Goal: Obtain resource: Download file/media

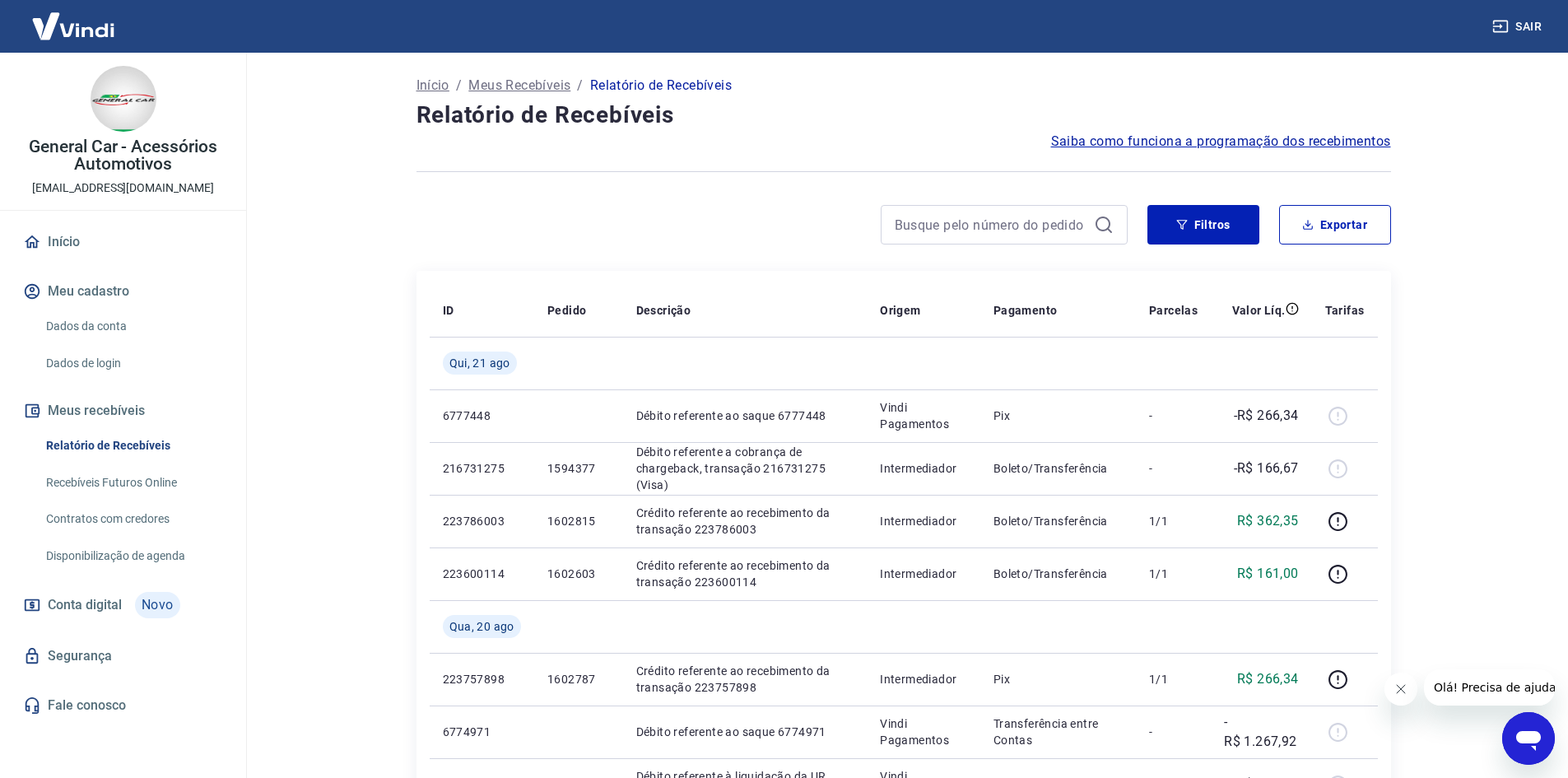
click at [225, 746] on div "General Car - Acessórios Automotivos [EMAIL_ADDRESS][DOMAIN_NAME] Início Meu ca…" at bounding box center [123, 409] width 246 height 712
click at [1200, 244] on button "Filtros" at bounding box center [1203, 224] width 112 height 40
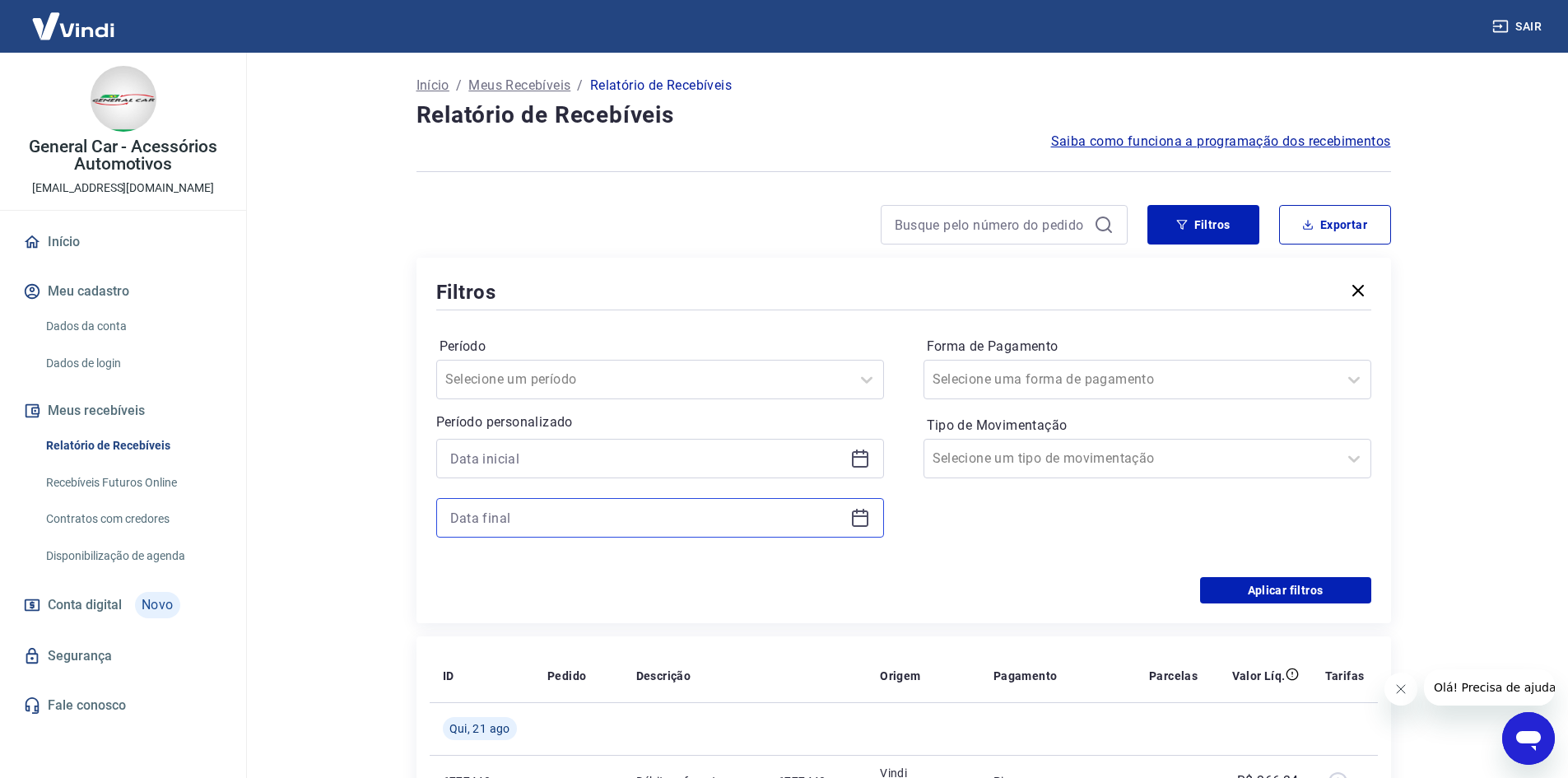
click at [623, 505] on input at bounding box center [647, 518] width 394 height 25
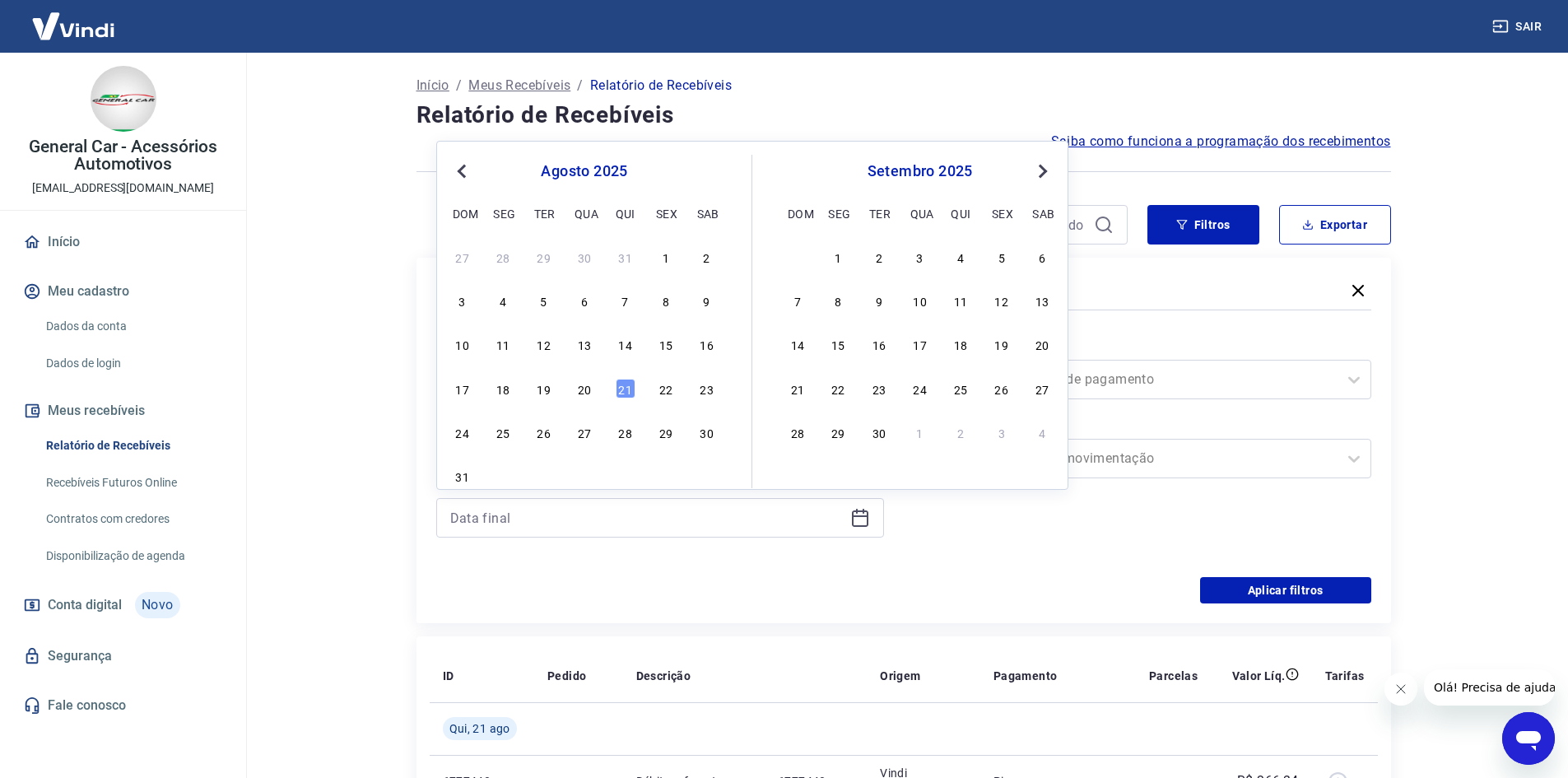
click at [552, 396] on div "19" at bounding box center [544, 389] width 19 height 19
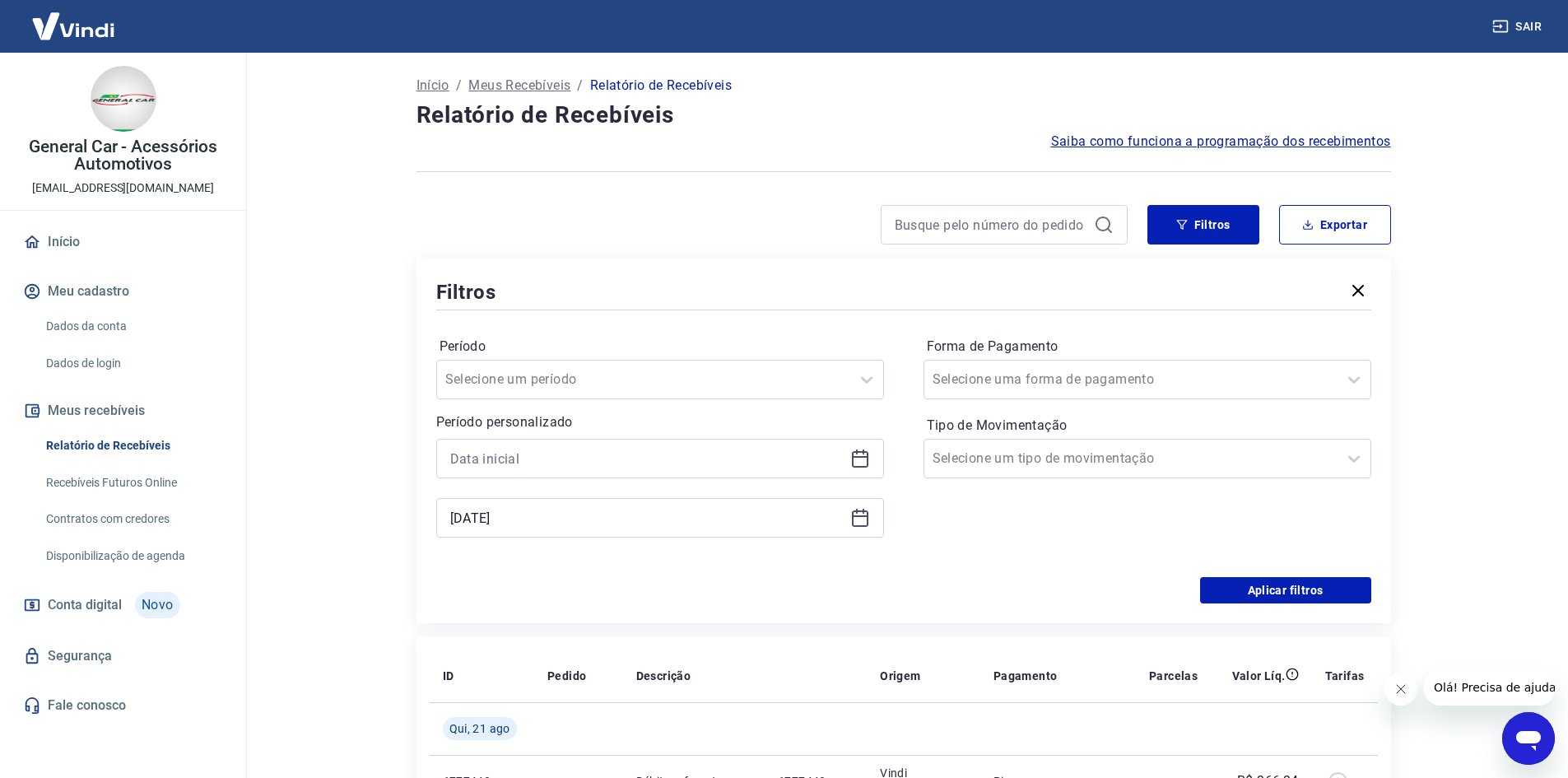
type input "[DATE]"
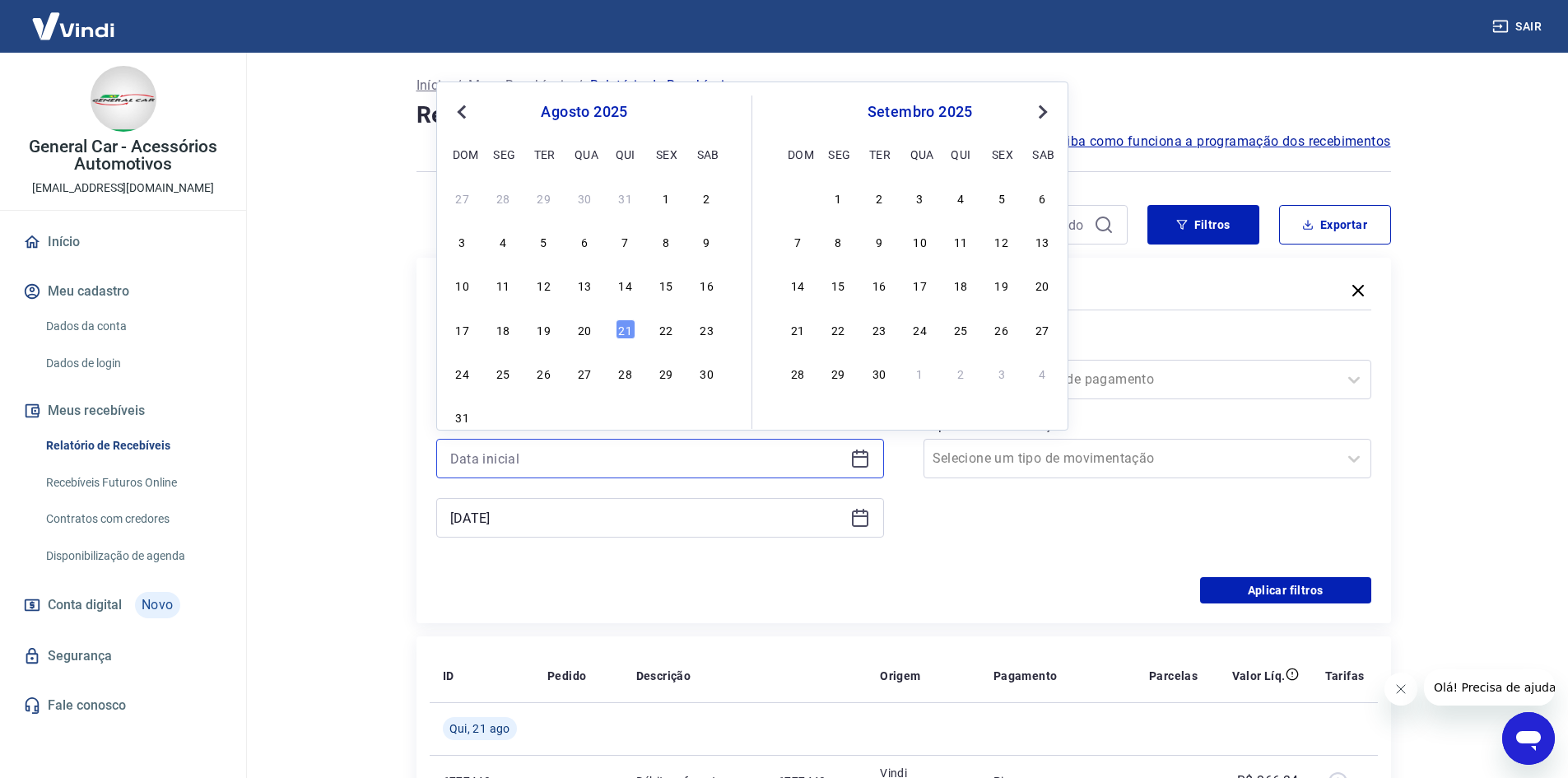
click at [539, 448] on input at bounding box center [647, 459] width 394 height 25
click at [498, 329] on div "18" at bounding box center [503, 329] width 19 height 19
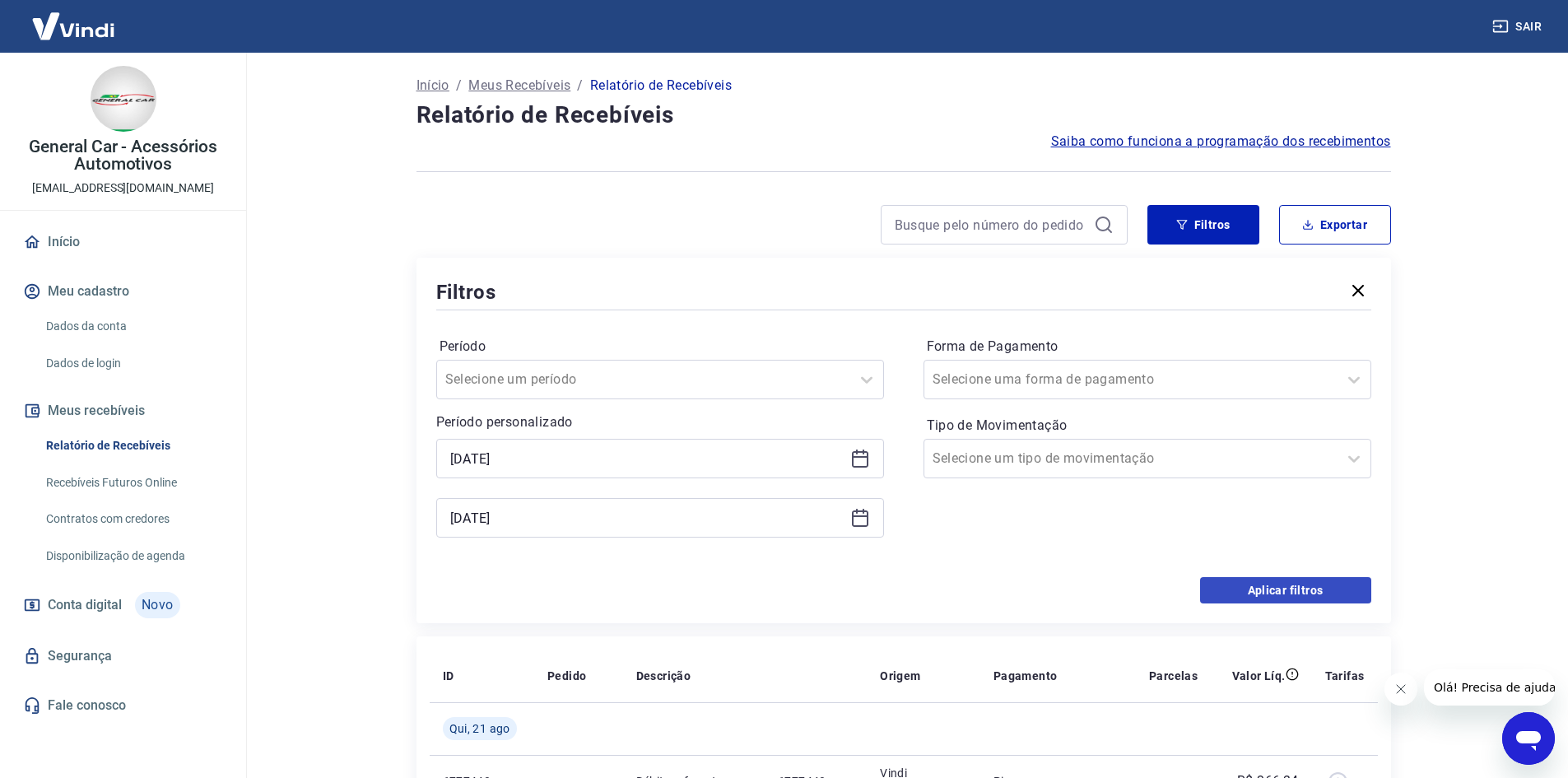
type input "[DATE]"
click at [1209, 585] on button "Aplicar filtros" at bounding box center [1286, 591] width 171 height 26
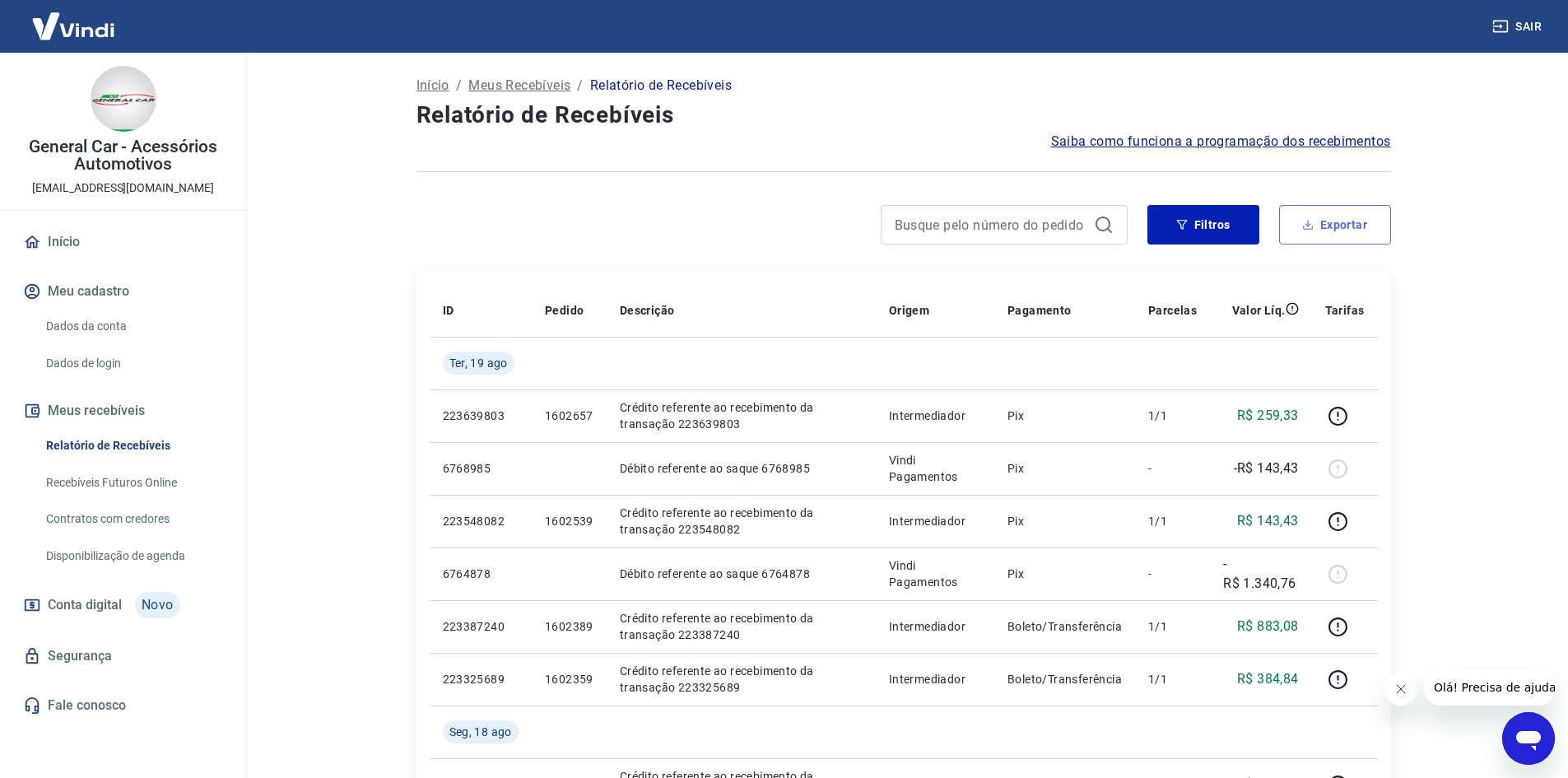
click at [1322, 225] on button "Exportar" at bounding box center [1334, 224] width 112 height 40
type input "[DATE]"
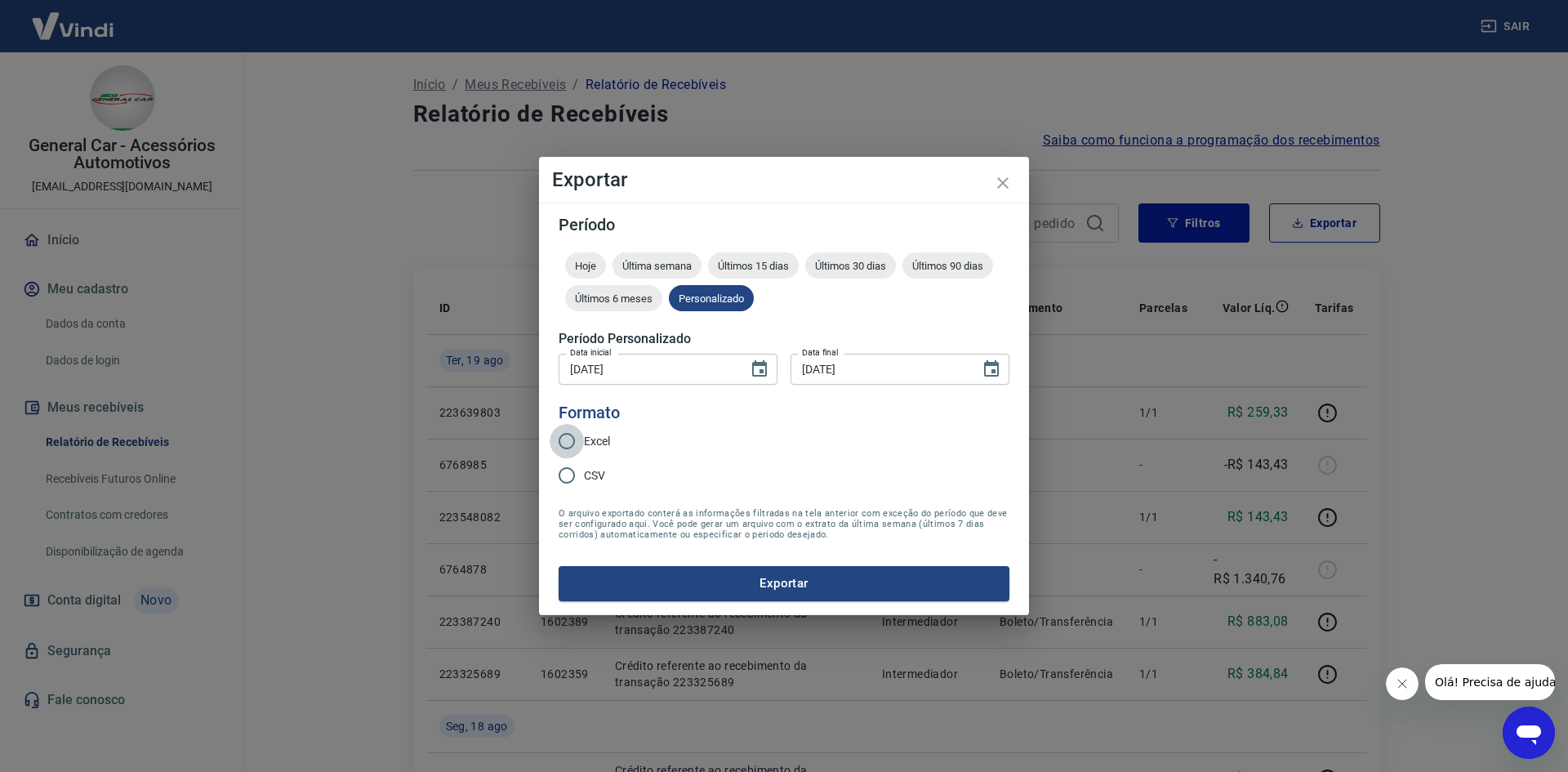
click at [579, 438] on input "Excel" at bounding box center [566, 441] width 34 height 34
radio input "true"
click at [621, 590] on button "Exportar" at bounding box center [784, 583] width 451 height 34
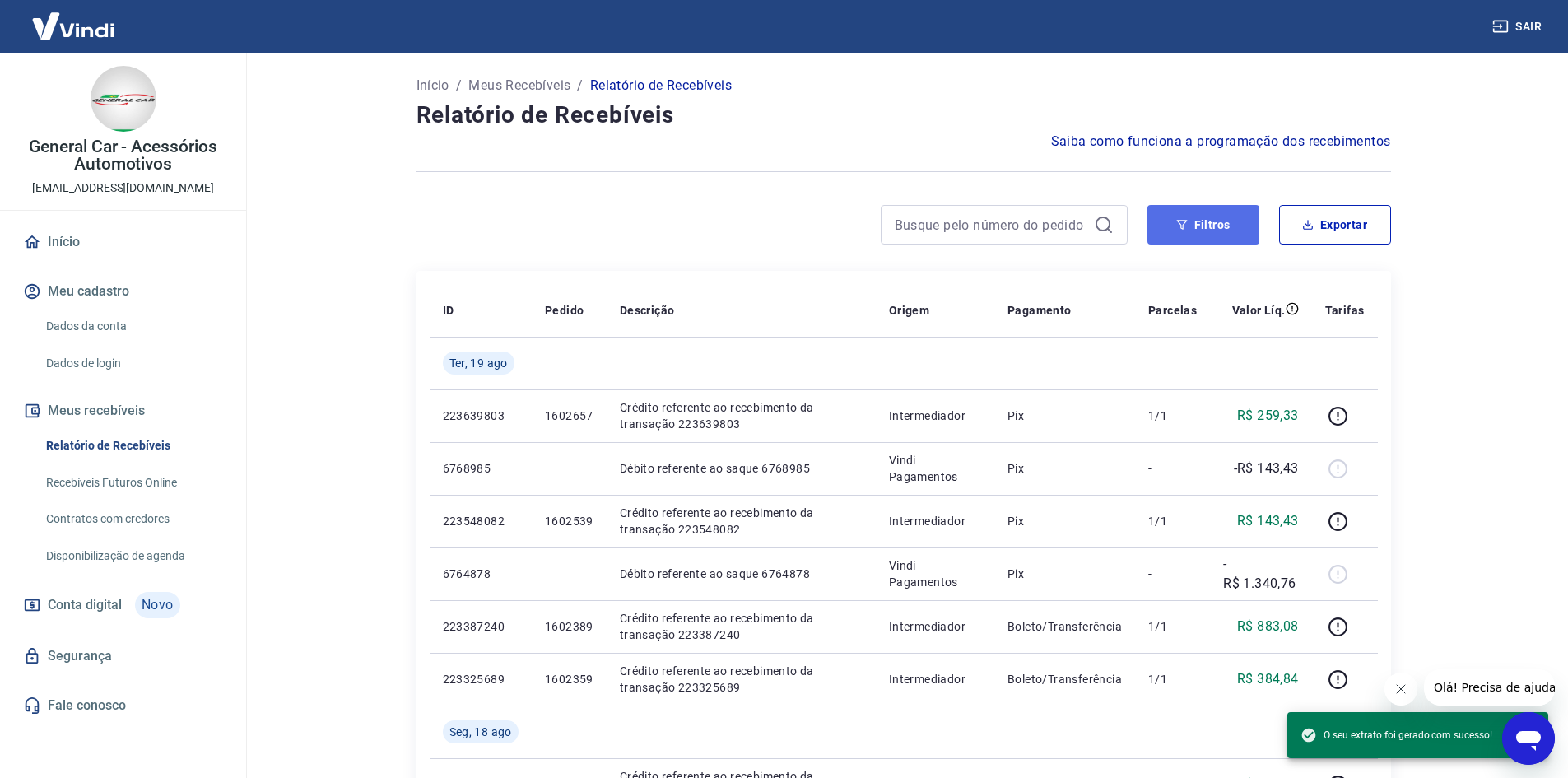
click at [1191, 232] on button "Filtros" at bounding box center [1203, 224] width 112 height 40
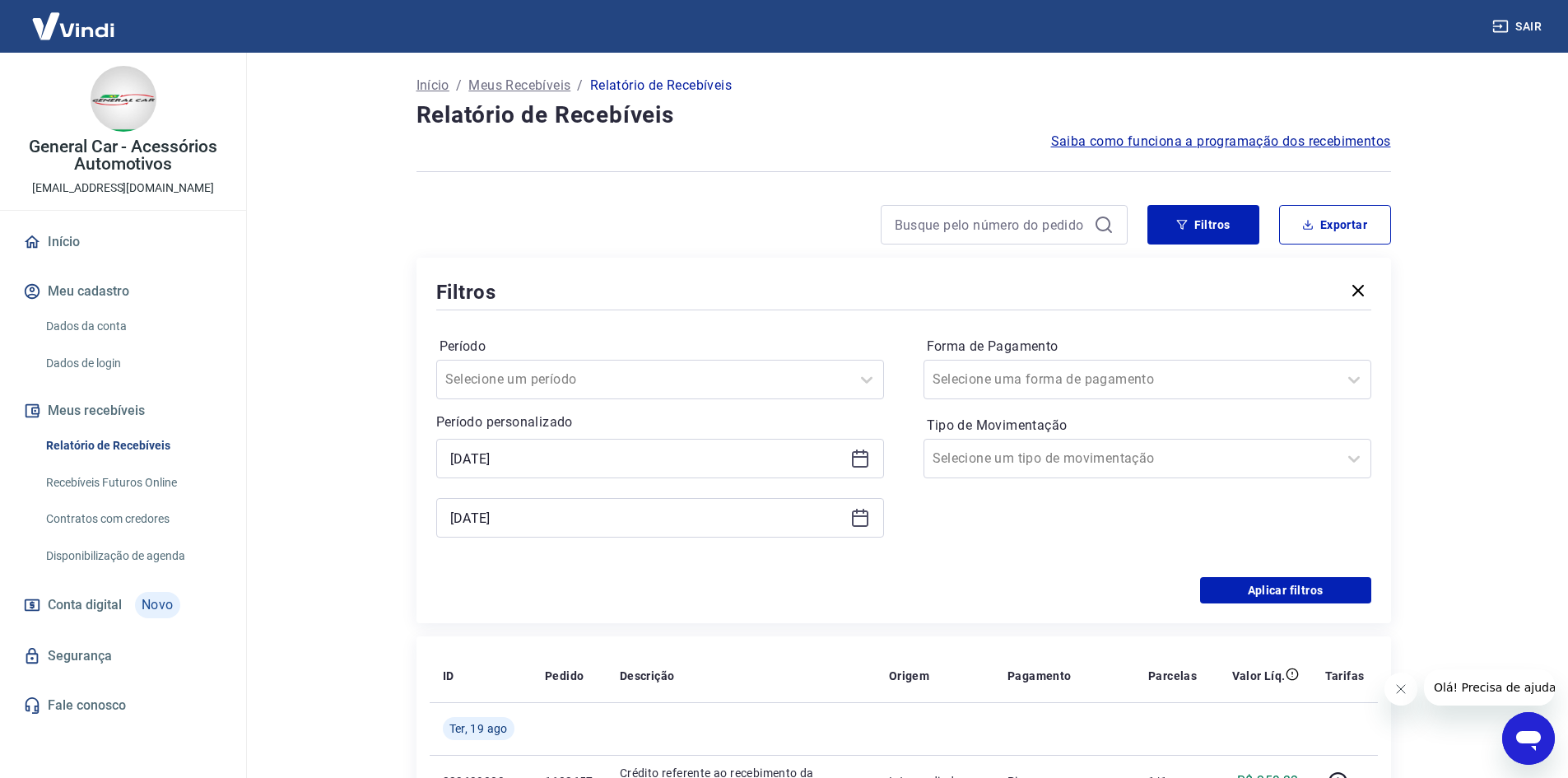
click at [705, 504] on div "[DATE]" at bounding box center [660, 518] width 448 height 40
click at [540, 523] on input "[DATE]" at bounding box center [647, 518] width 394 height 25
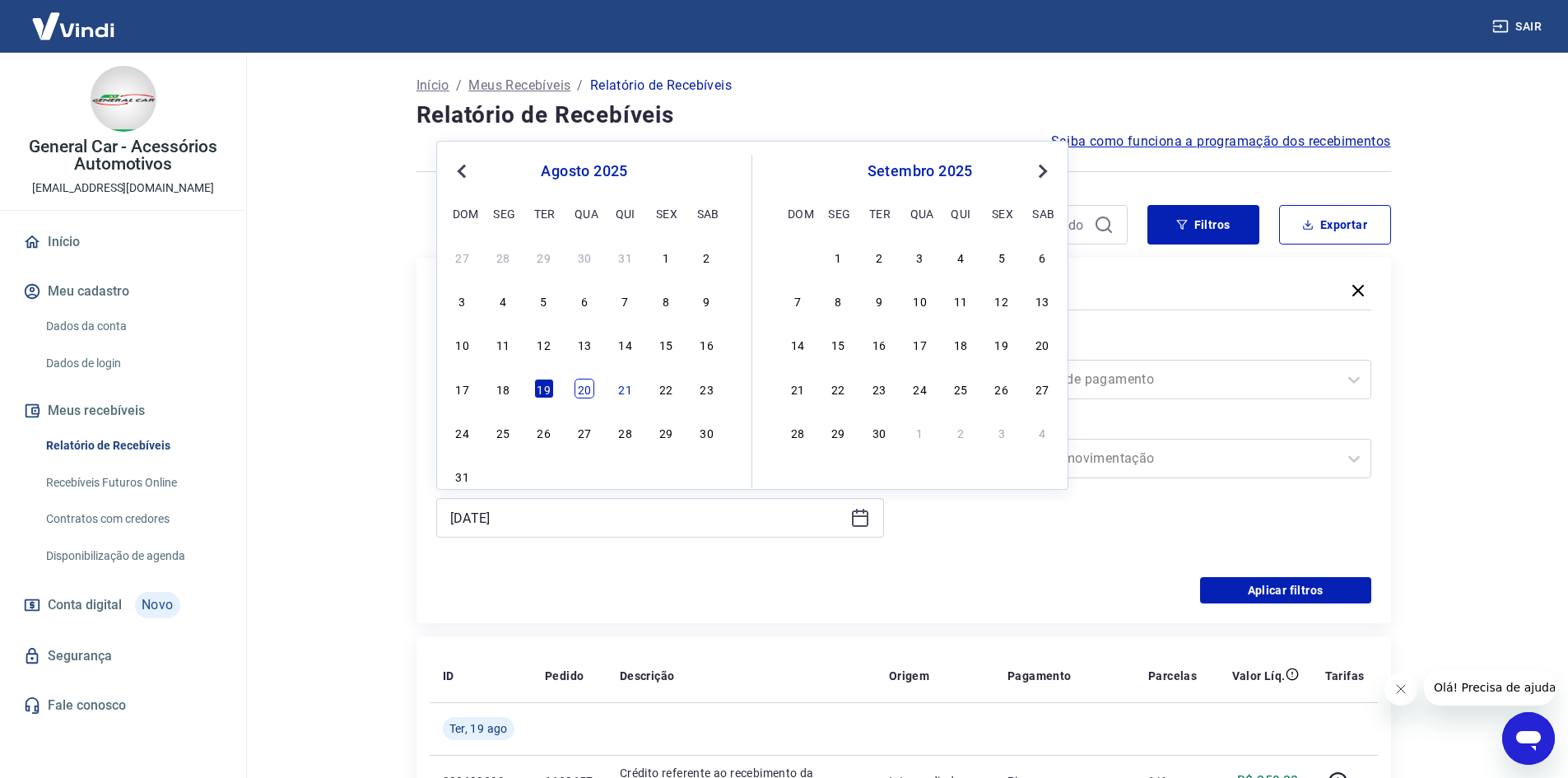
click at [584, 395] on div "20" at bounding box center [584, 389] width 19 height 19
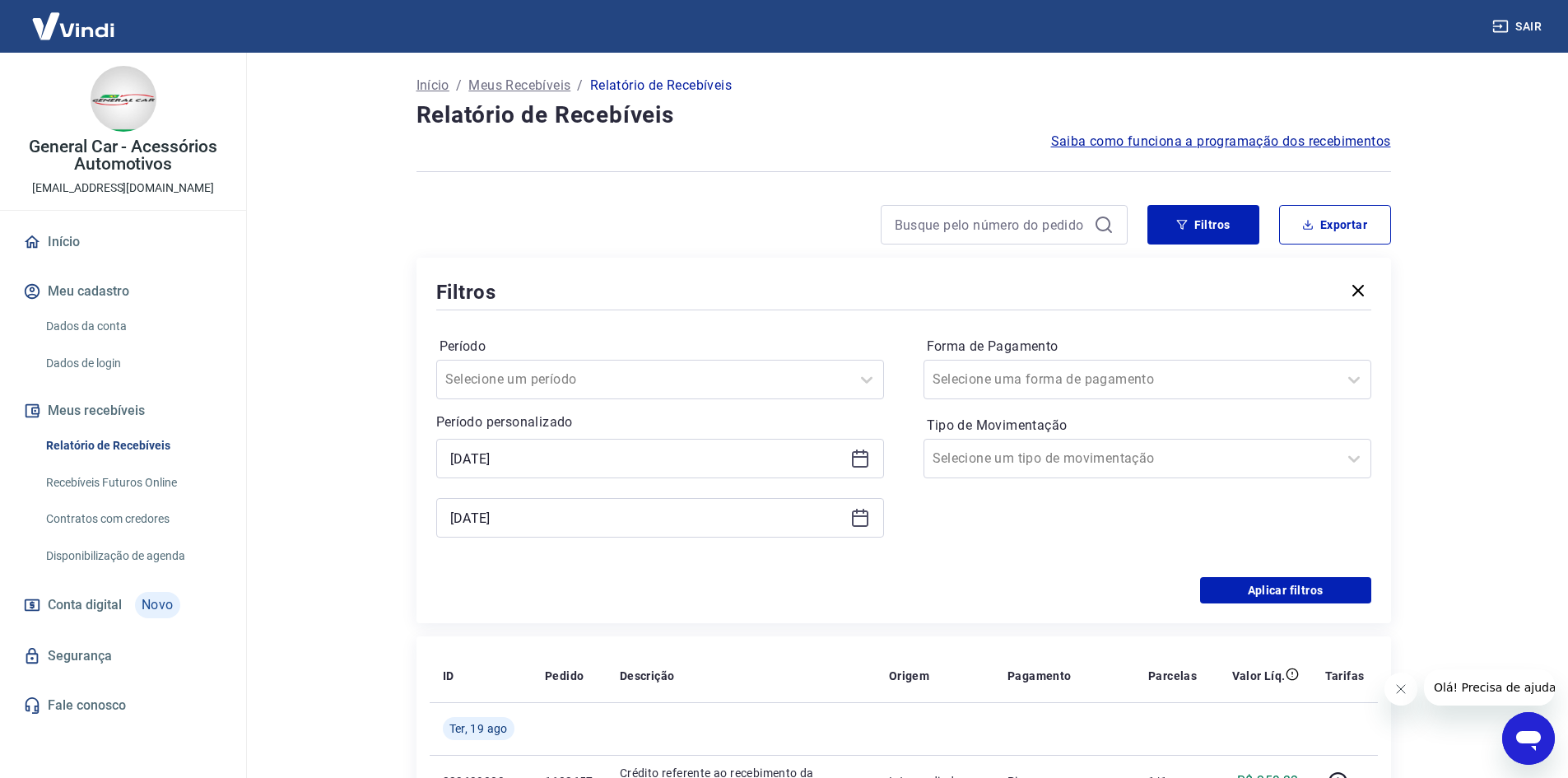
type input "[DATE]"
click at [554, 453] on input "[DATE]" at bounding box center [647, 459] width 394 height 25
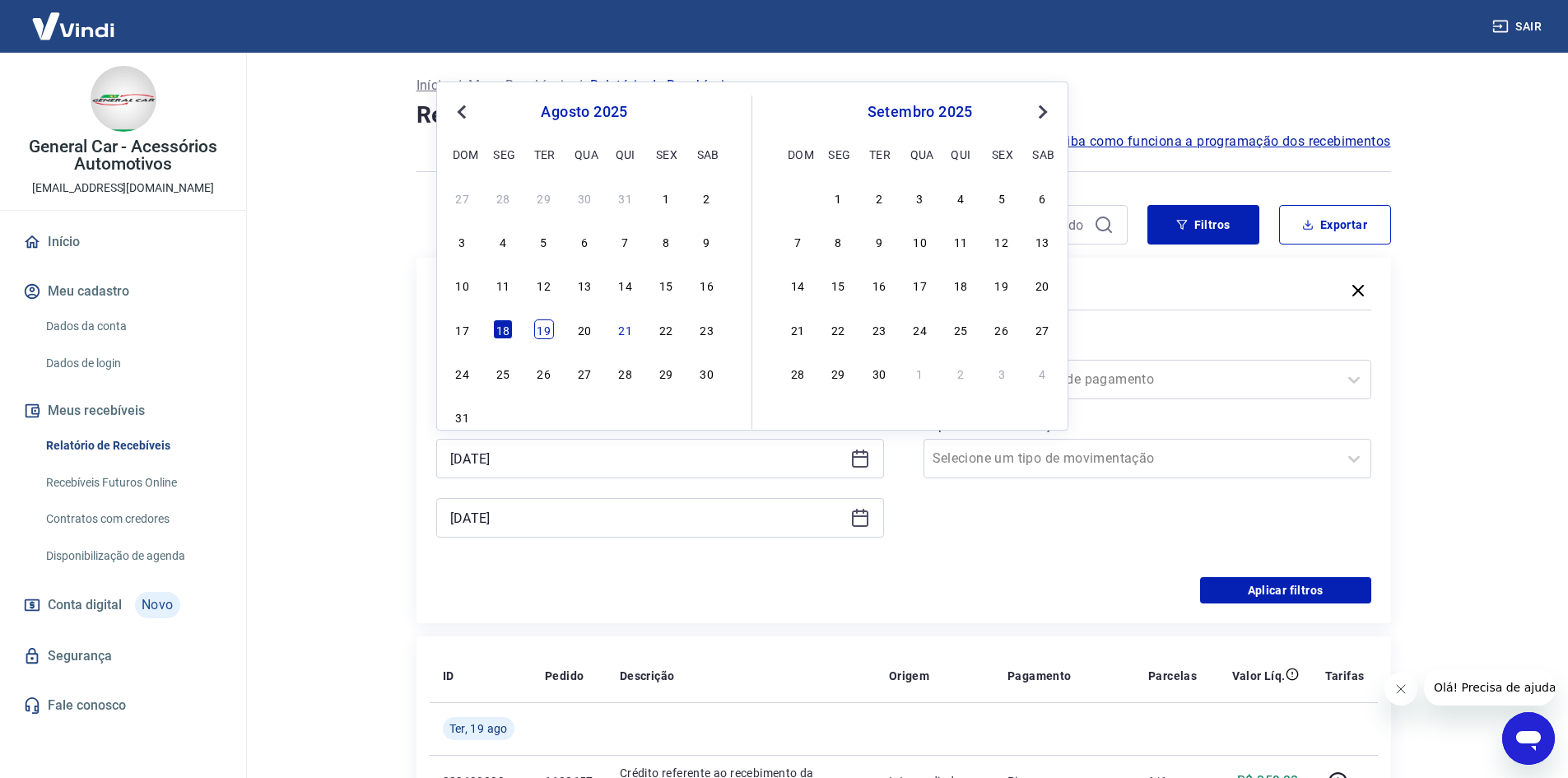
click at [546, 338] on div "19" at bounding box center [544, 329] width 19 height 19
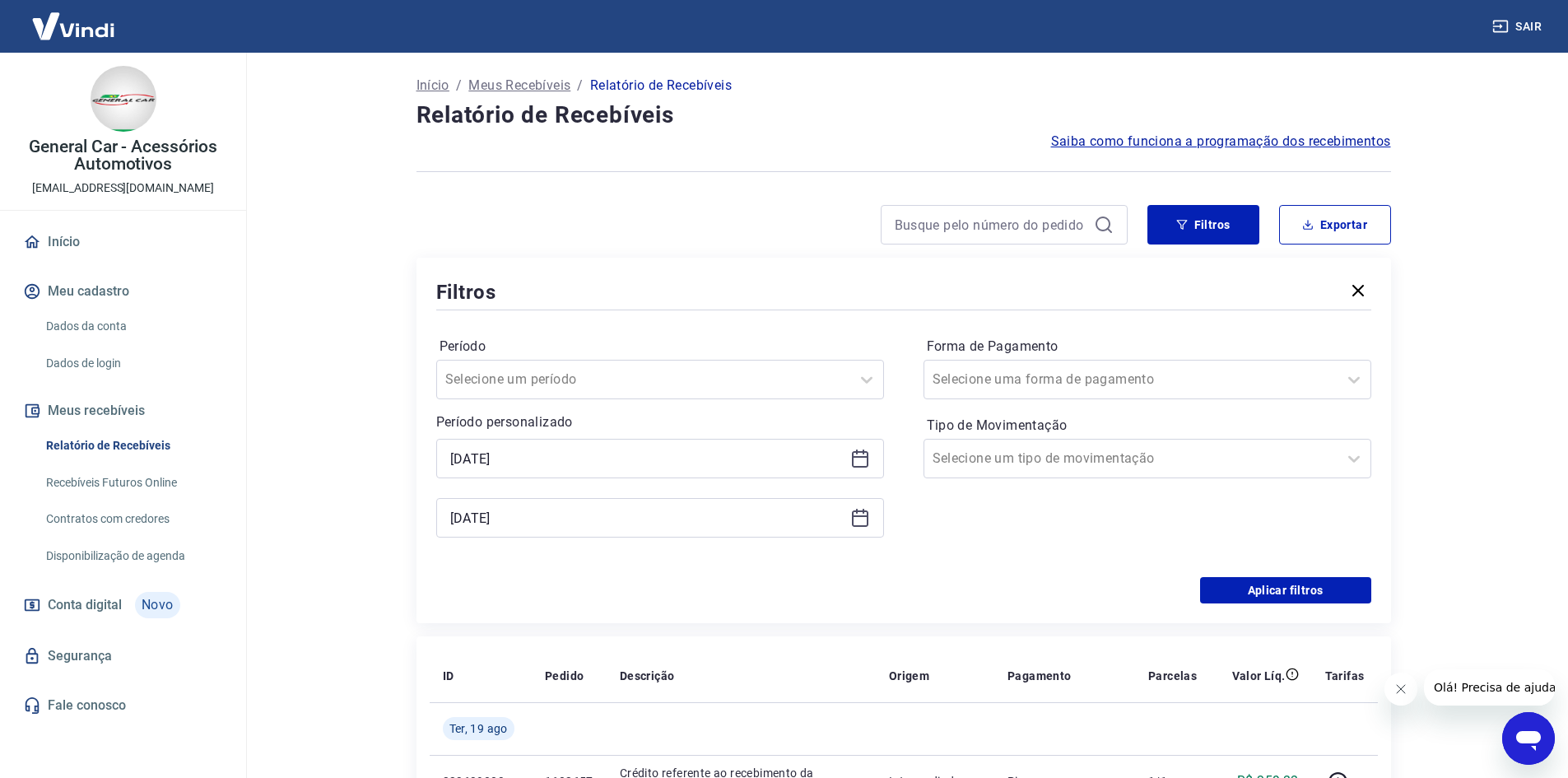
type input "[DATE]"
click at [1209, 599] on button "Aplicar filtros" at bounding box center [1286, 591] width 171 height 26
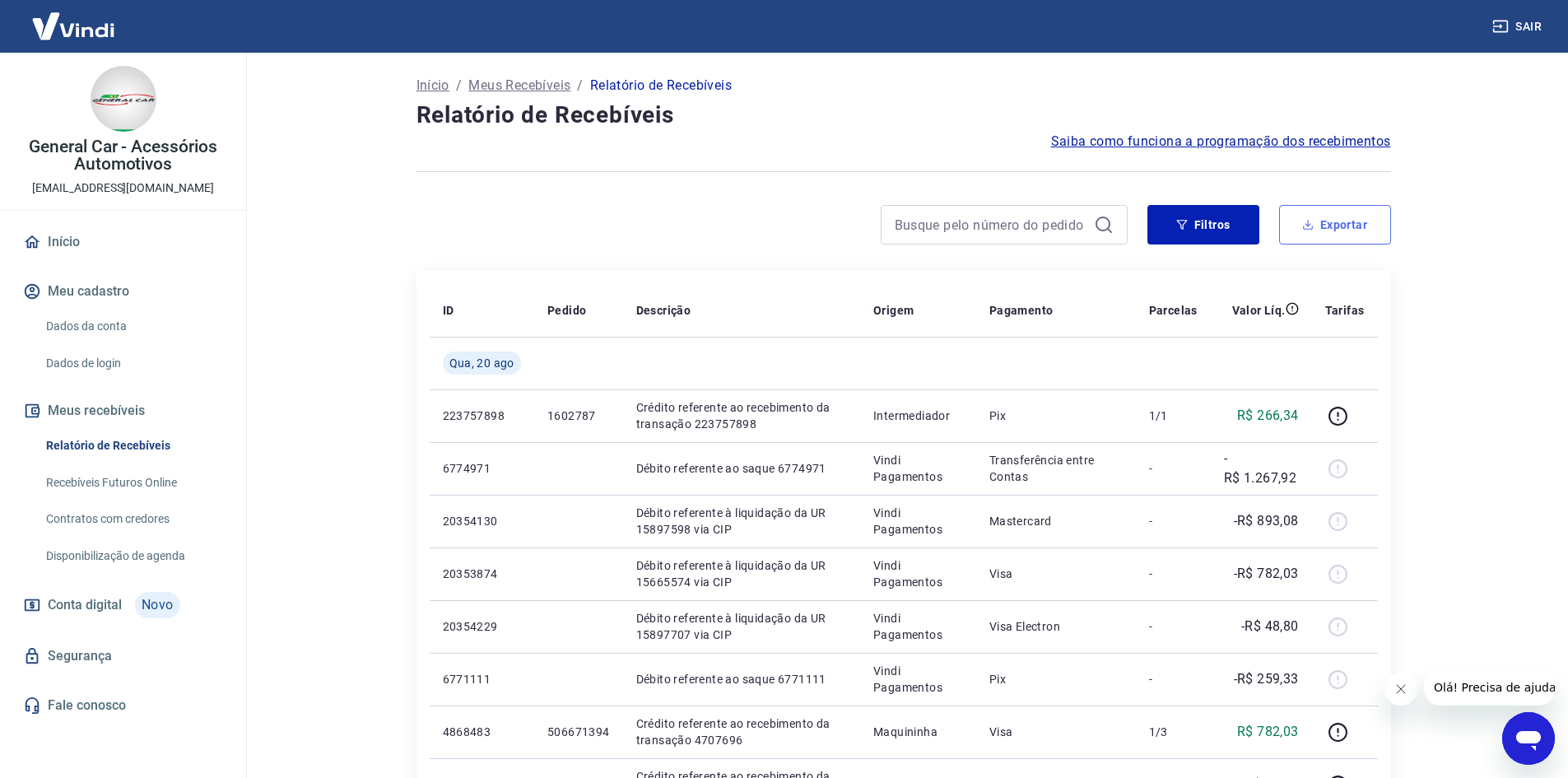
click at [1332, 215] on button "Exportar" at bounding box center [1334, 224] width 112 height 40
type input "[DATE]"
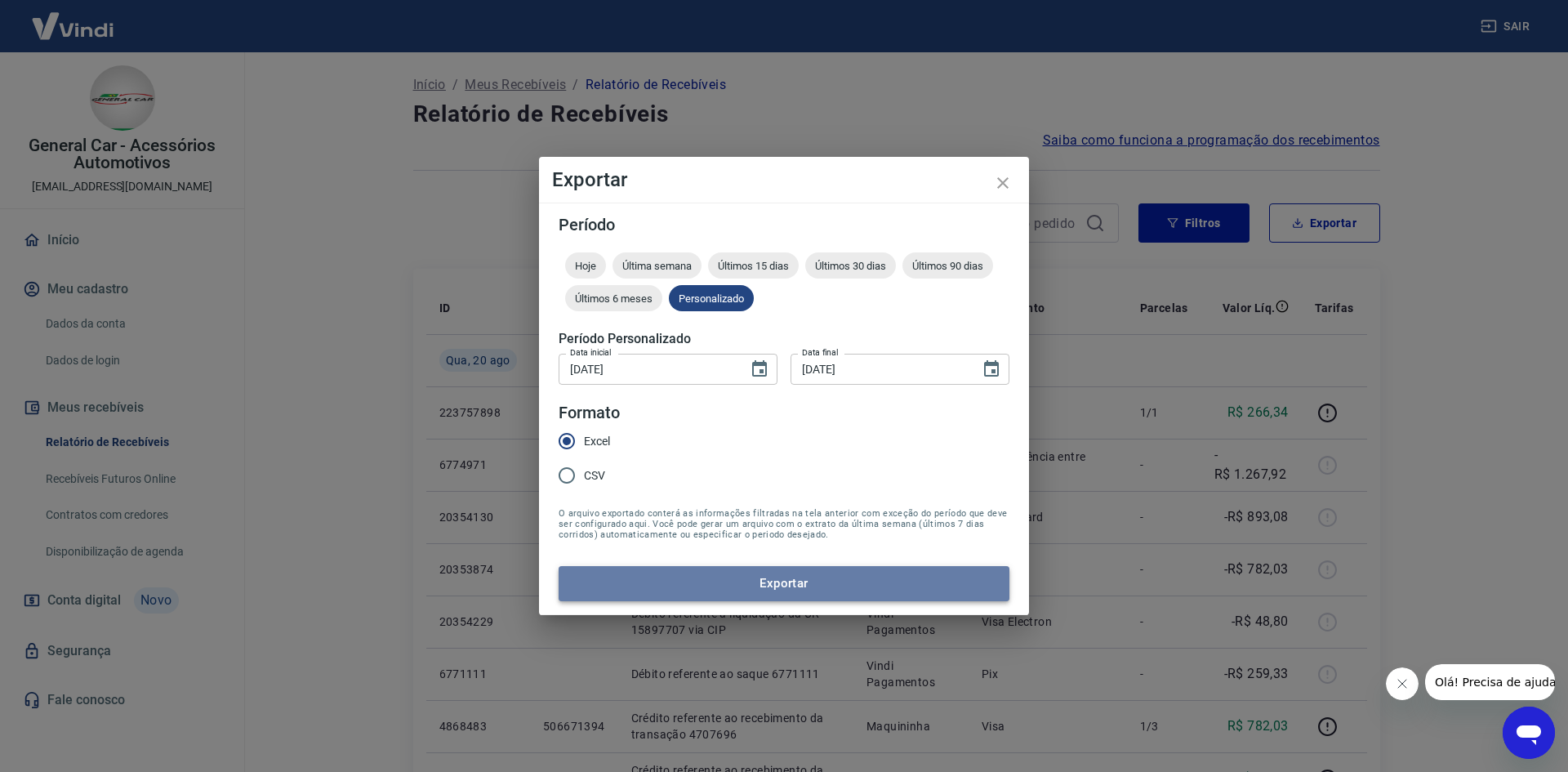
click at [601, 586] on button "Exportar" at bounding box center [784, 583] width 451 height 34
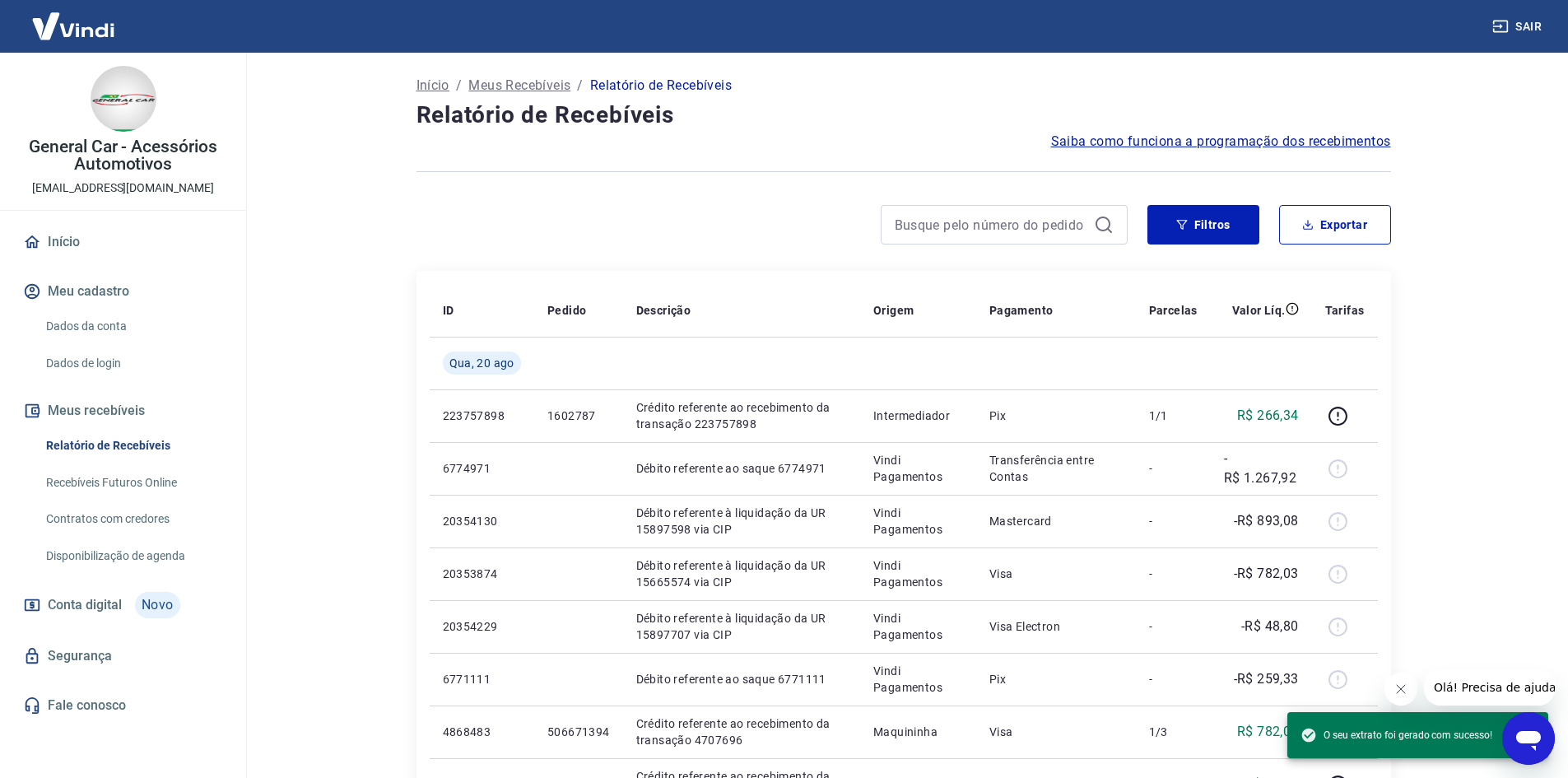
drag, startPoint x: 171, startPoint y: 471, endPoint x: 391, endPoint y: 87, distance: 442.6
click at [171, 471] on link "Recebíveis Futuros Online" at bounding box center [133, 483] width 187 height 33
